Goal: Task Accomplishment & Management: Complete application form

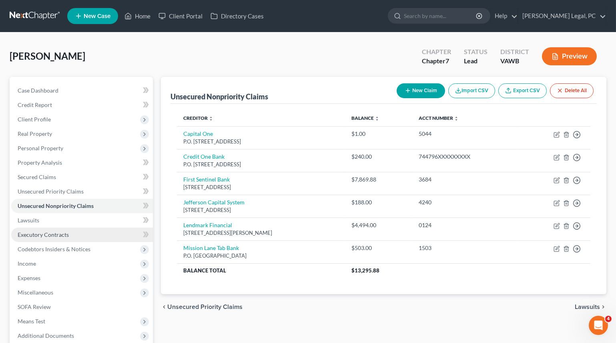
click at [48, 238] on link "Executory Contracts" at bounding box center [82, 234] width 142 height 14
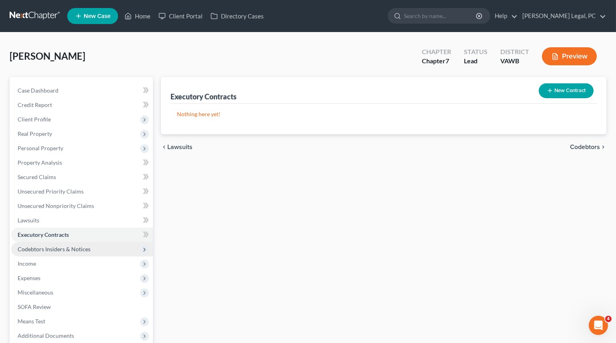
click at [48, 247] on span "Codebtors Insiders & Notices" at bounding box center [54, 248] width 73 height 7
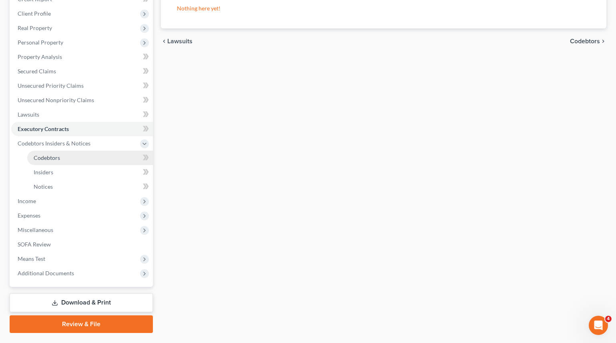
scroll to position [109, 0]
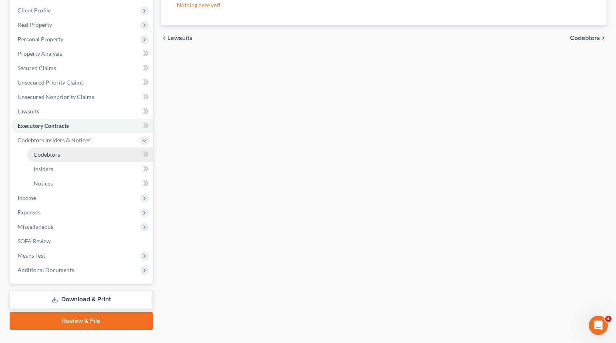
click at [44, 157] on link "Codebtors" at bounding box center [90, 154] width 126 height 14
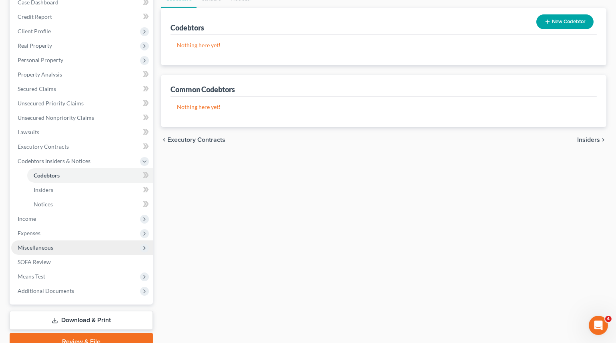
scroll to position [109, 0]
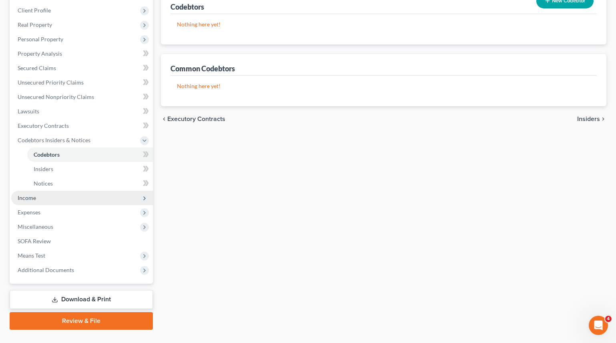
click at [26, 192] on span "Income" at bounding box center [82, 198] width 142 height 14
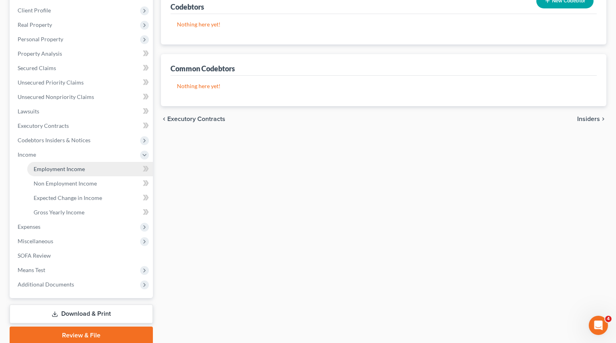
click at [51, 169] on span "Employment Income" at bounding box center [59, 168] width 51 height 7
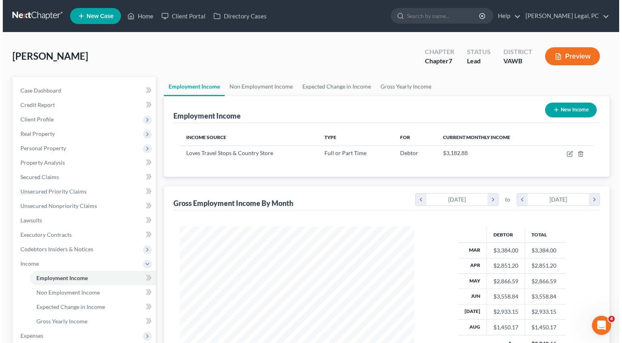
scroll to position [143, 250]
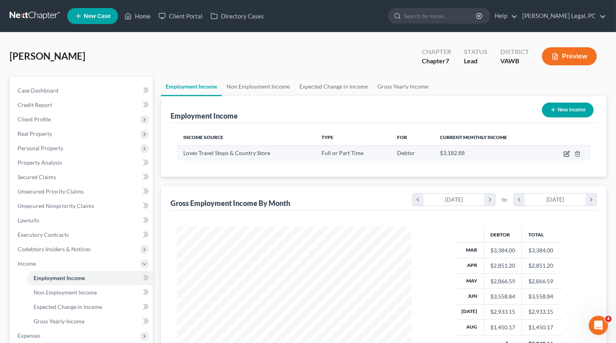
click at [564, 153] on icon "button" at bounding box center [567, 154] width 6 height 6
select select "0"
select select "37"
select select "3"
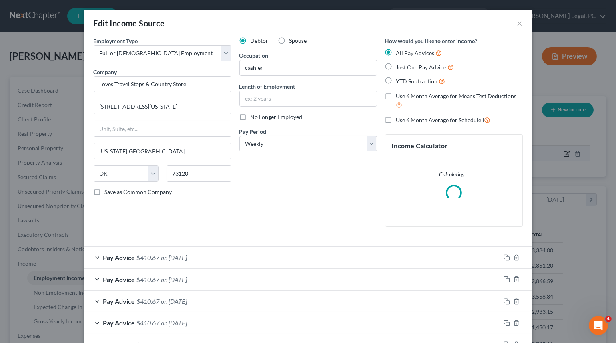
scroll to position [143, 253]
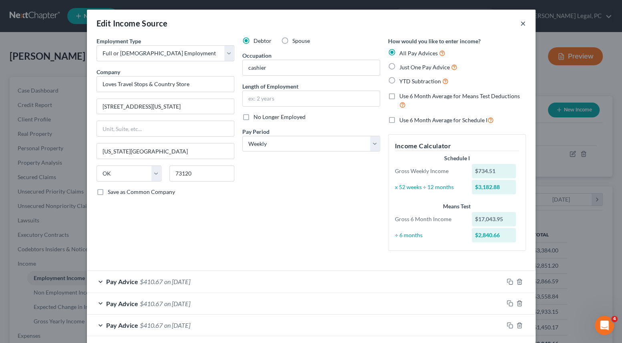
click at [520, 24] on button "×" at bounding box center [523, 23] width 6 height 10
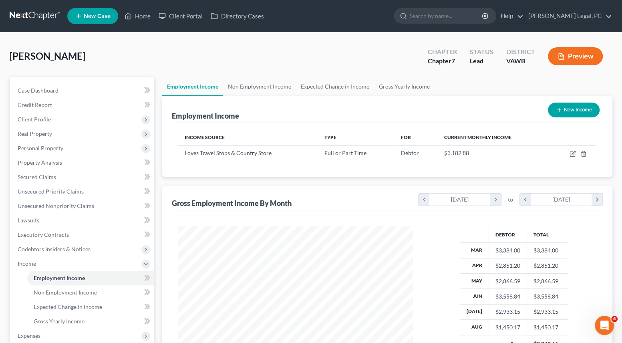
scroll to position [400139, 400031]
click at [45, 132] on span "Real Property" at bounding box center [35, 133] width 34 height 7
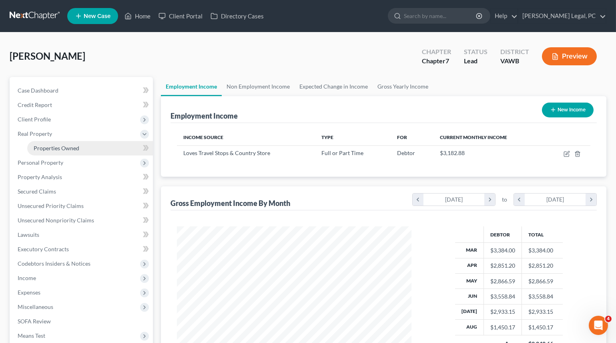
click at [51, 143] on link "Properties Owned" at bounding box center [90, 148] width 126 height 14
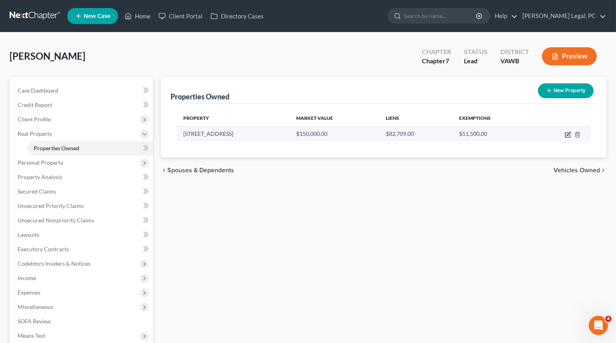
click at [566, 136] on icon "button" at bounding box center [567, 134] width 5 height 5
select select "48"
select select "132"
select select "0"
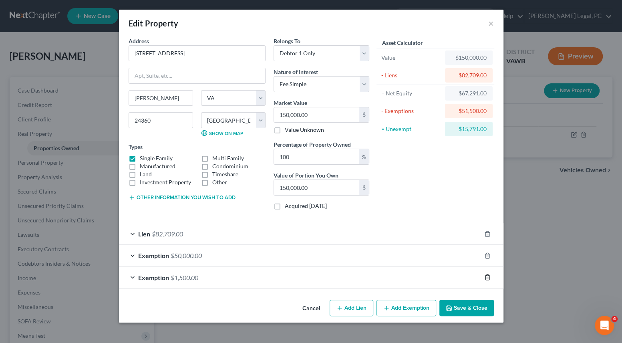
click at [487, 277] on icon "button" at bounding box center [487, 277] width 6 height 6
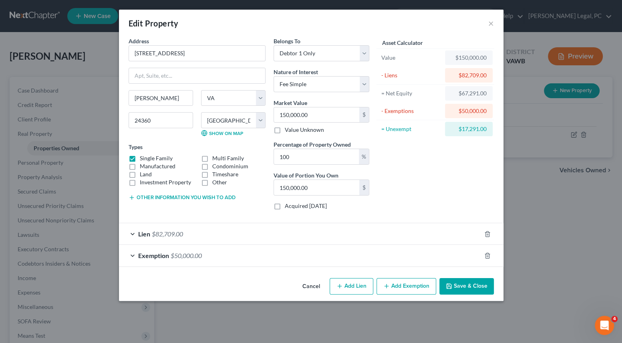
click at [480, 288] on button "Save & Close" at bounding box center [466, 286] width 54 height 17
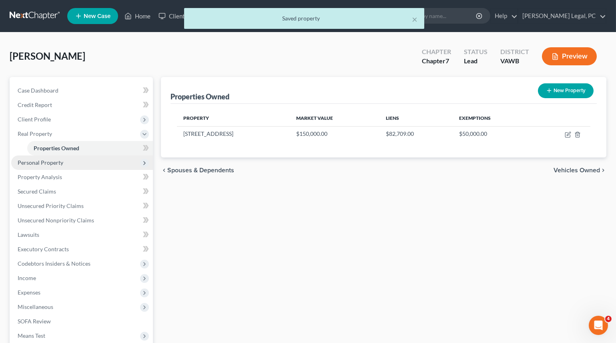
click at [30, 161] on span "Personal Property" at bounding box center [41, 162] width 46 height 7
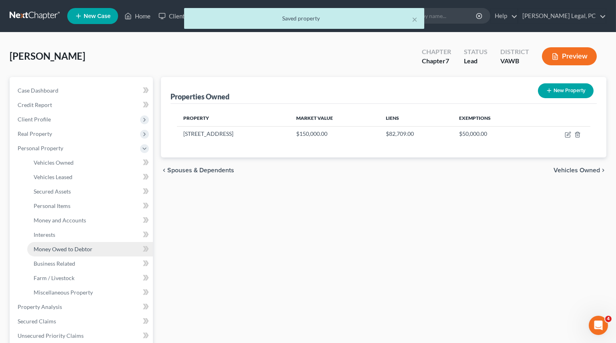
click at [67, 245] on span "Money Owed to Debtor" at bounding box center [63, 248] width 59 height 7
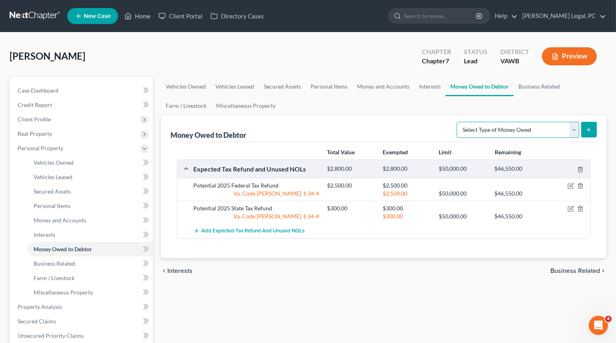
click at [489, 126] on select "Select Type of Money Owed Accounts Receivable Alimony Child Support Claims Agai…" at bounding box center [518, 130] width 122 height 16
select select "financial_assets_not_yet_listed"
click at [458, 122] on select "Select Type of Money Owed Accounts Receivable Alimony Child Support Claims Agai…" at bounding box center [518, 130] width 122 height 16
click at [592, 127] on button "submit" at bounding box center [589, 130] width 16 height 16
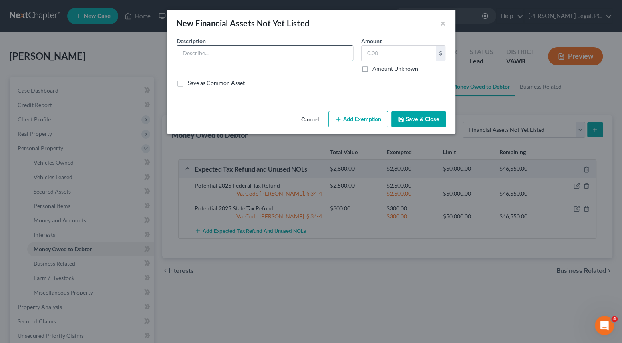
click at [221, 55] on input "text" at bounding box center [265, 53] width 176 height 15
type input "Garnished Wages"
type input "1,500"
click at [333, 118] on button "Add Exemption" at bounding box center [358, 119] width 60 height 17
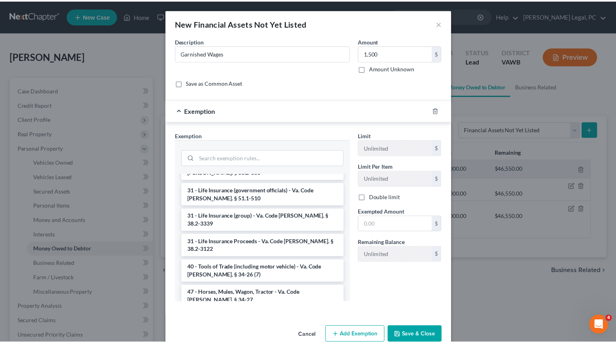
scroll to position [1215, 0]
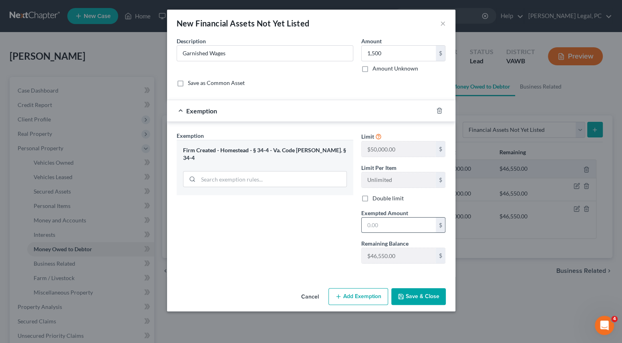
click at [389, 219] on input "text" at bounding box center [398, 224] width 74 height 15
type input "1,500"
click at [416, 298] on button "Save & Close" at bounding box center [418, 296] width 54 height 17
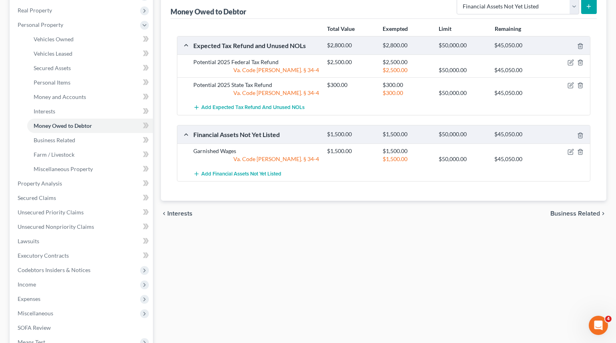
scroll to position [145, 0]
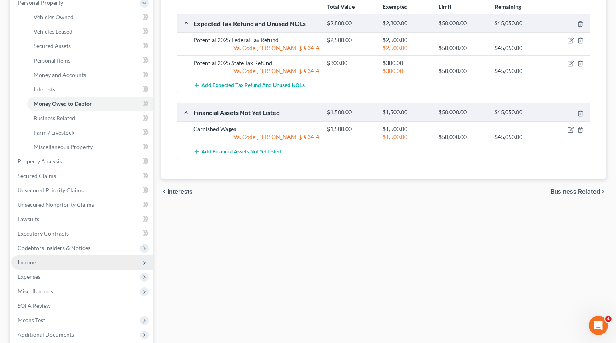
click at [38, 263] on span "Income" at bounding box center [82, 262] width 142 height 14
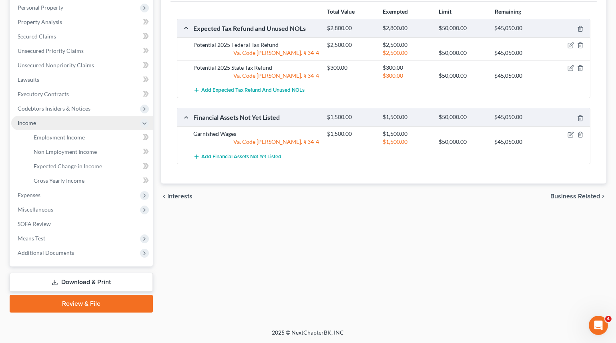
scroll to position [139, 0]
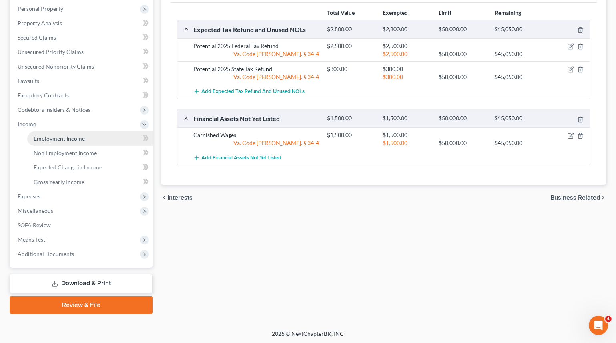
click at [48, 140] on span "Employment Income" at bounding box center [59, 138] width 51 height 7
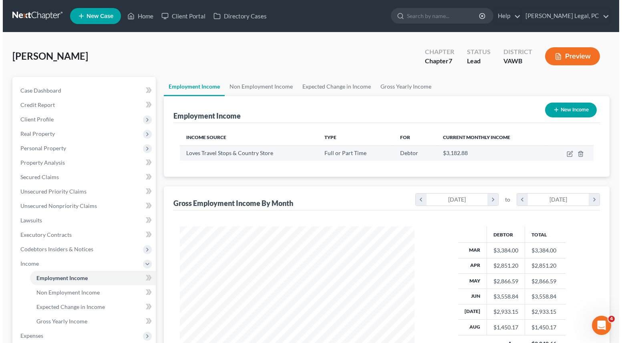
scroll to position [143, 250]
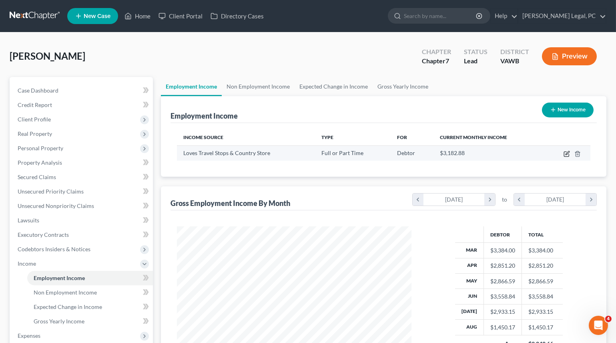
click at [566, 153] on icon "button" at bounding box center [568, 153] width 4 height 4
select select "0"
select select "37"
select select "3"
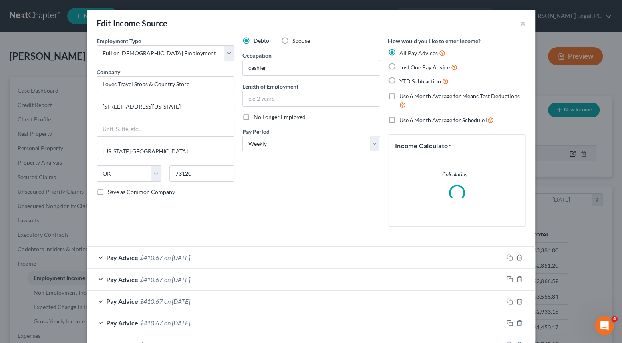
scroll to position [109, 0]
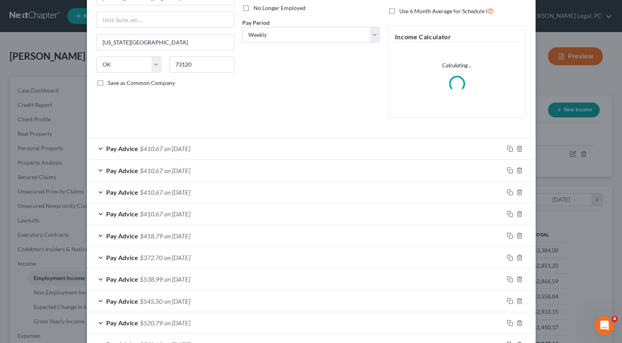
click at [222, 145] on div "Pay Advice $410.67 on 08/29/2025" at bounding box center [295, 148] width 416 height 21
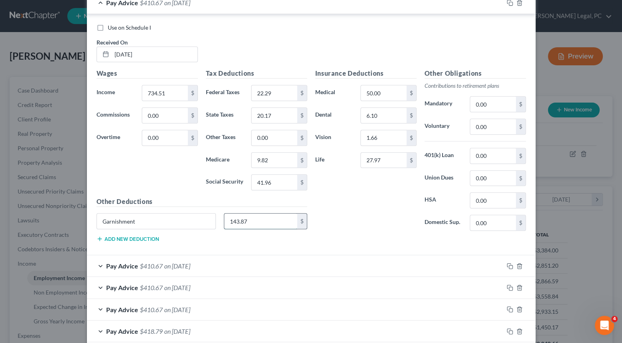
scroll to position [279, 0]
type input "G"
click at [209, 257] on div "Pay Advice $410.67 on 08/04/2025" at bounding box center [295, 265] width 416 height 21
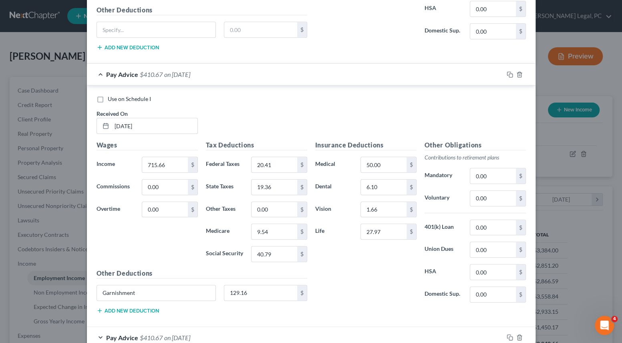
scroll to position [570, 0]
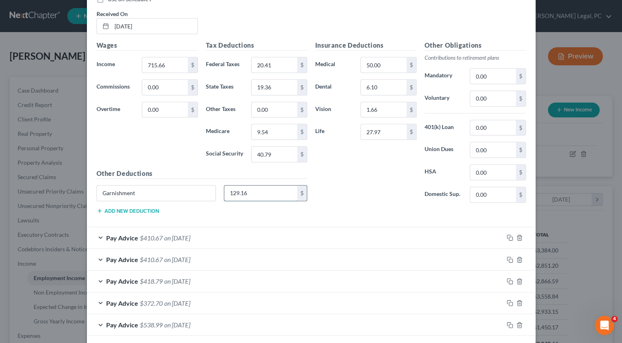
click at [260, 191] on input "129.16" at bounding box center [260, 192] width 73 height 15
click at [173, 194] on input "Garnishment" at bounding box center [156, 192] width 119 height 15
type input "G"
click at [341, 234] on div "Pay Advice $410.67 on 07/28/2025" at bounding box center [295, 237] width 416 height 21
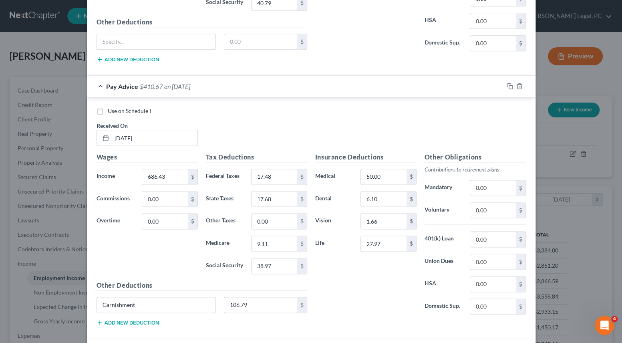
scroll to position [788, 0]
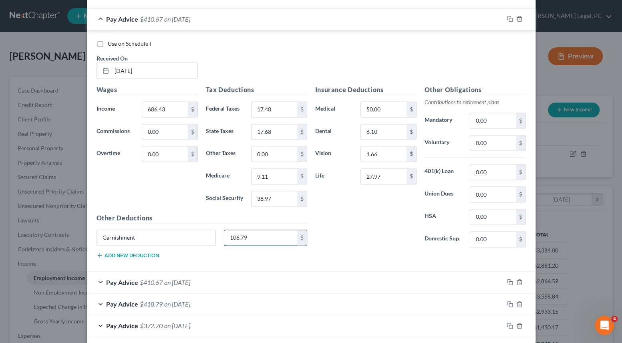
click at [252, 238] on input "106.79" at bounding box center [260, 237] width 73 height 15
click at [142, 237] on input "Garnishment" at bounding box center [156, 237] width 119 height 15
type input "G"
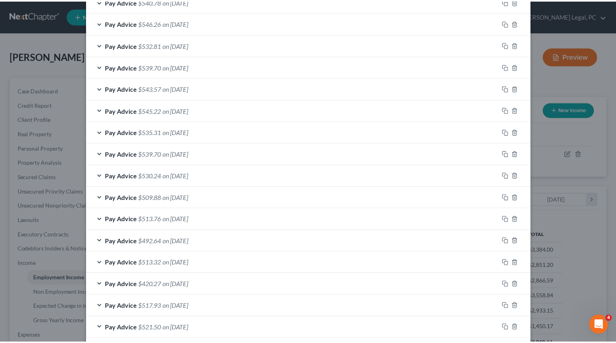
scroll to position [1279, 0]
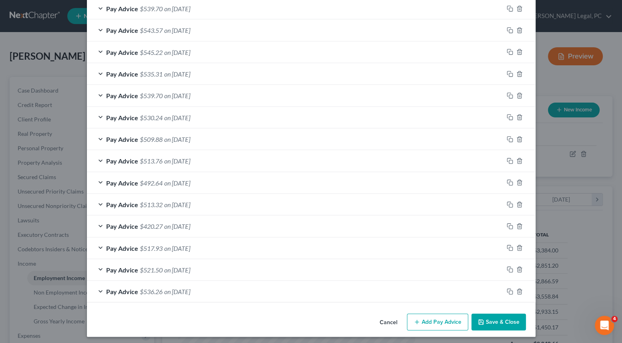
click at [488, 313] on button "Save & Close" at bounding box center [498, 321] width 54 height 17
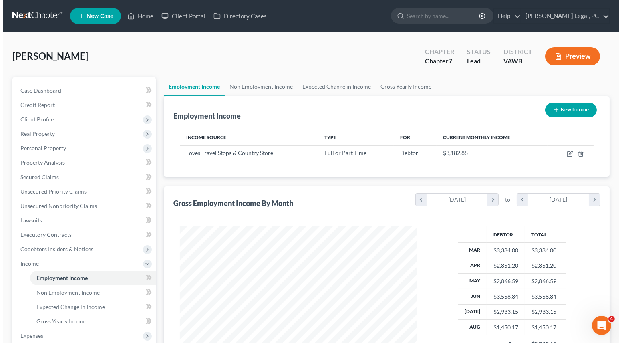
scroll to position [400139, 400031]
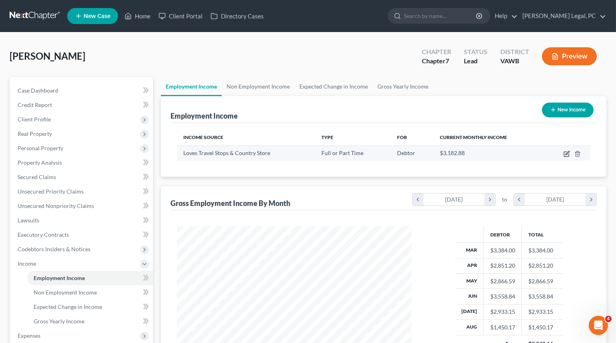
click at [564, 155] on icon "button" at bounding box center [567, 154] width 6 height 6
select select "0"
select select "37"
select select "3"
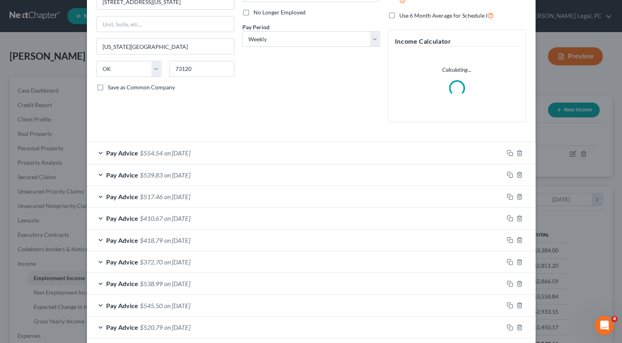
scroll to position [109, 0]
